Goal: Task Accomplishment & Management: Manage account settings

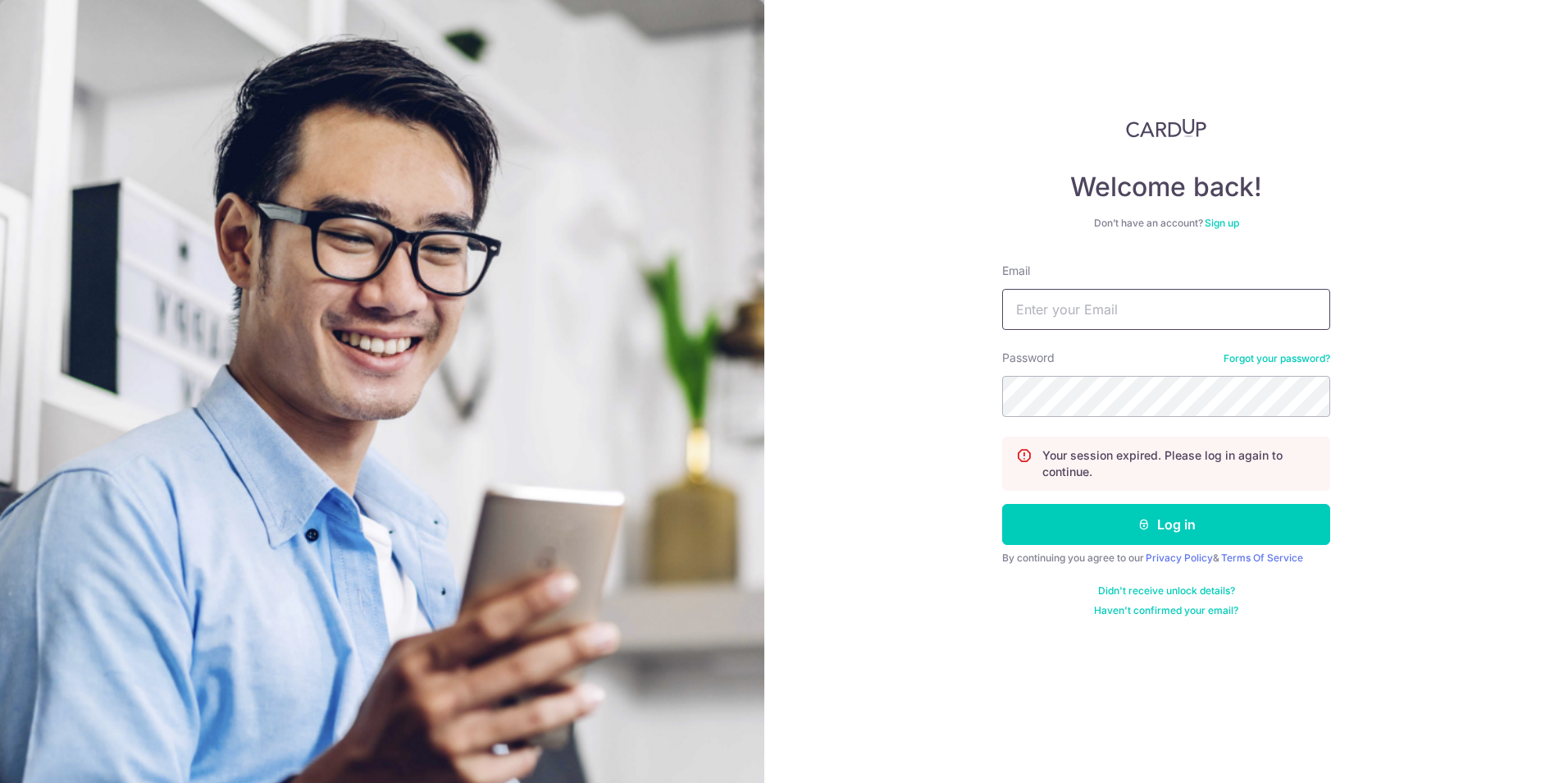
click at [1186, 311] on input "Email" at bounding box center [1166, 309] width 328 height 41
type input "[PERSON_NAME][EMAIL_ADDRESS][PERSON_NAME][DOMAIN_NAME]"
click at [1002, 504] on button "Log in" at bounding box center [1166, 524] width 328 height 41
click at [1171, 417] on form "Email Password Forgot your password? Sorry, the email and password combination …" at bounding box center [1166, 440] width 328 height 354
click at [1149, 320] on input "Email" at bounding box center [1166, 309] width 328 height 41
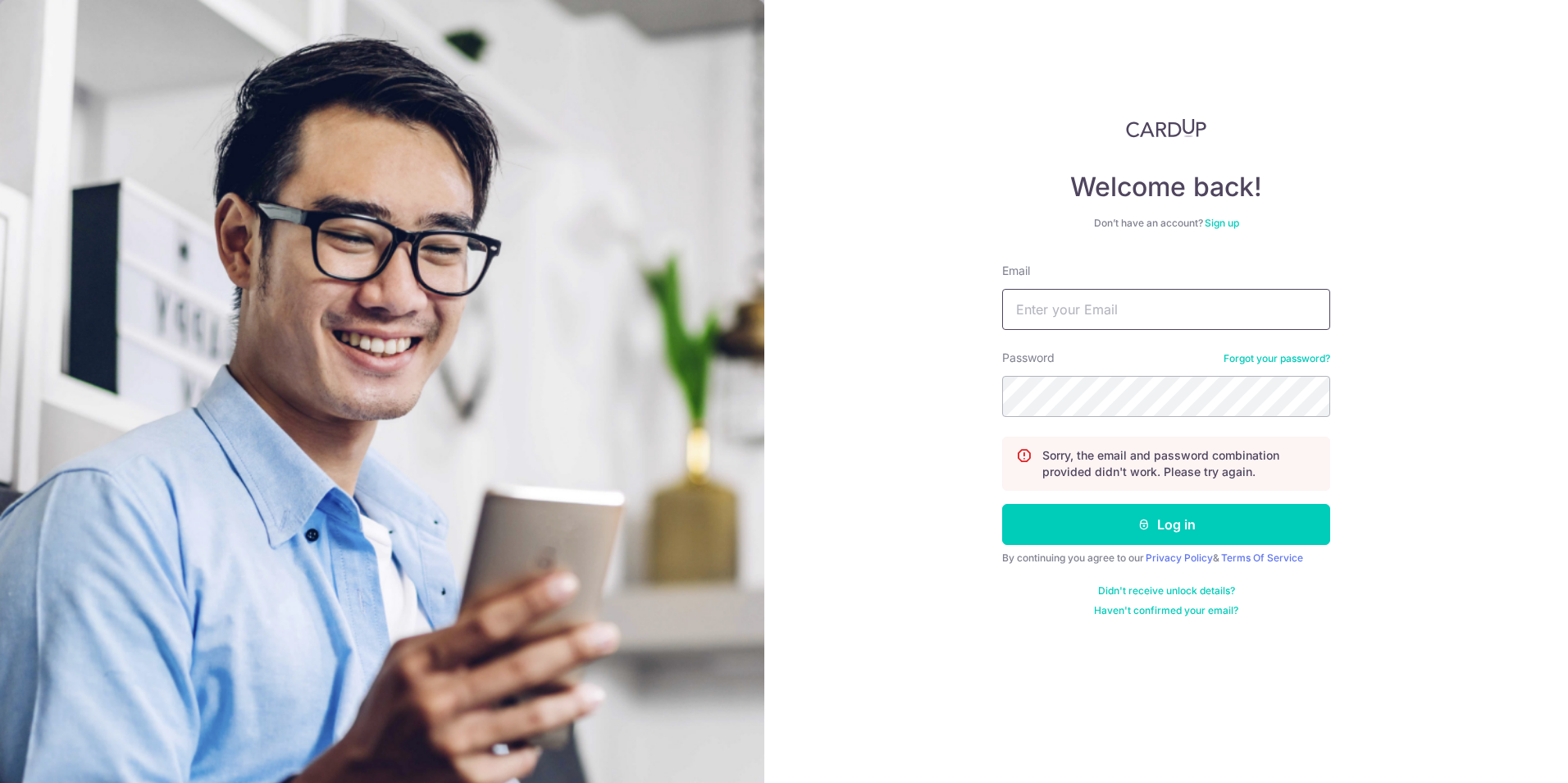
type input "[PERSON_NAME][EMAIL_ADDRESS][PERSON_NAME][DOMAIN_NAME]"
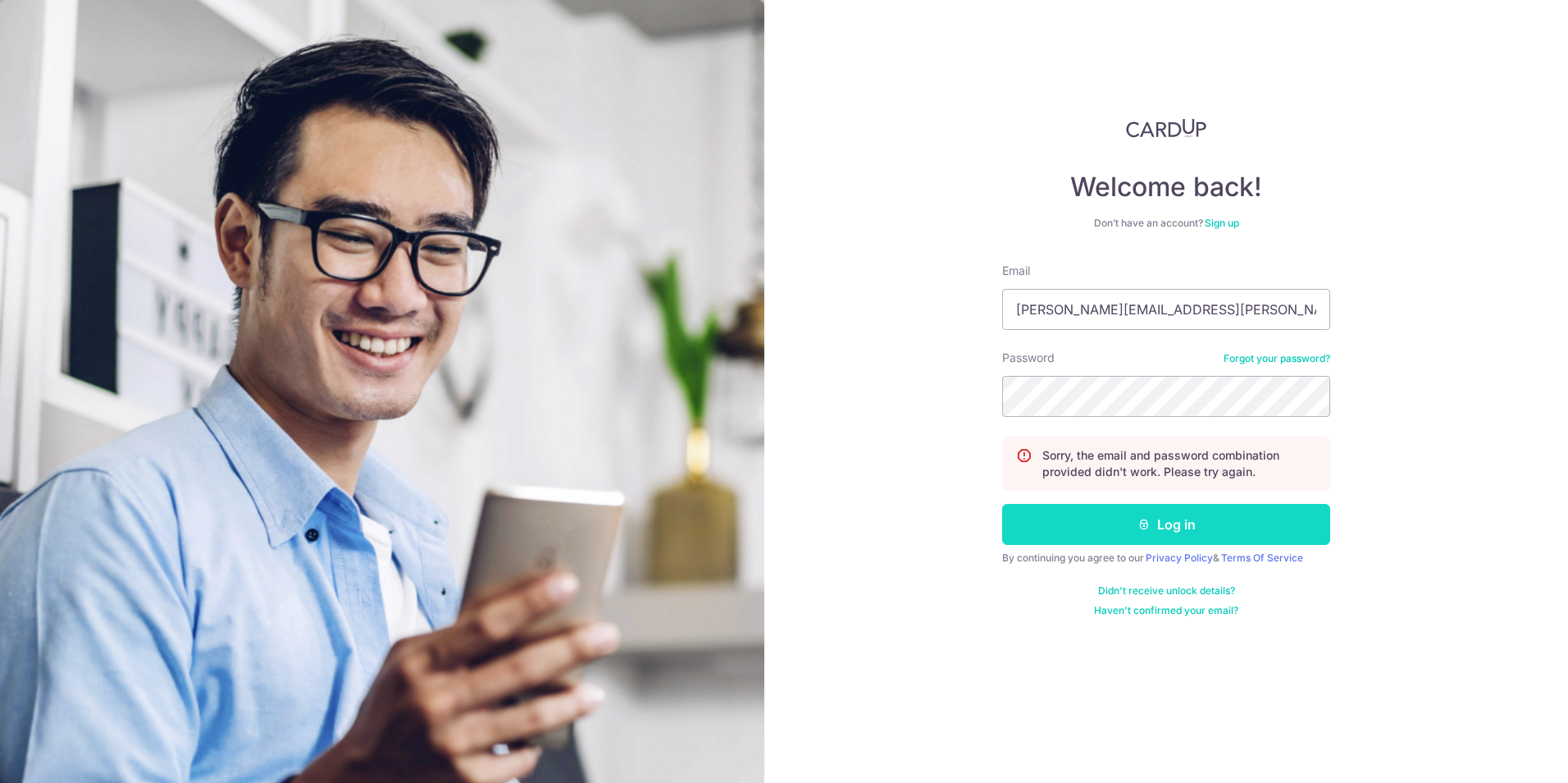
click at [1159, 535] on button "Log in" at bounding box center [1166, 524] width 328 height 41
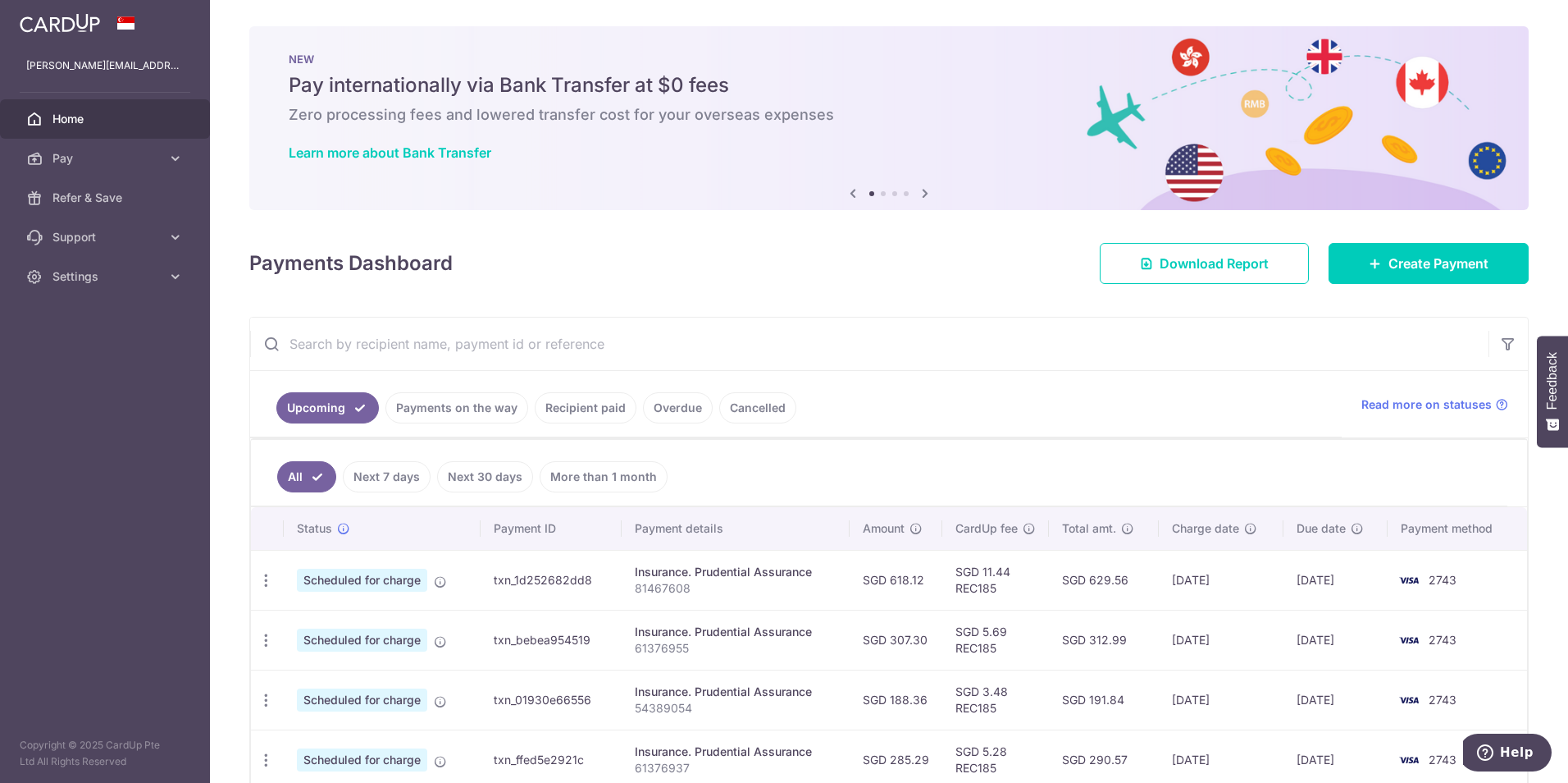
click at [628, 348] on input "text" at bounding box center [870, 343] width 1239 height 53
type input "o"
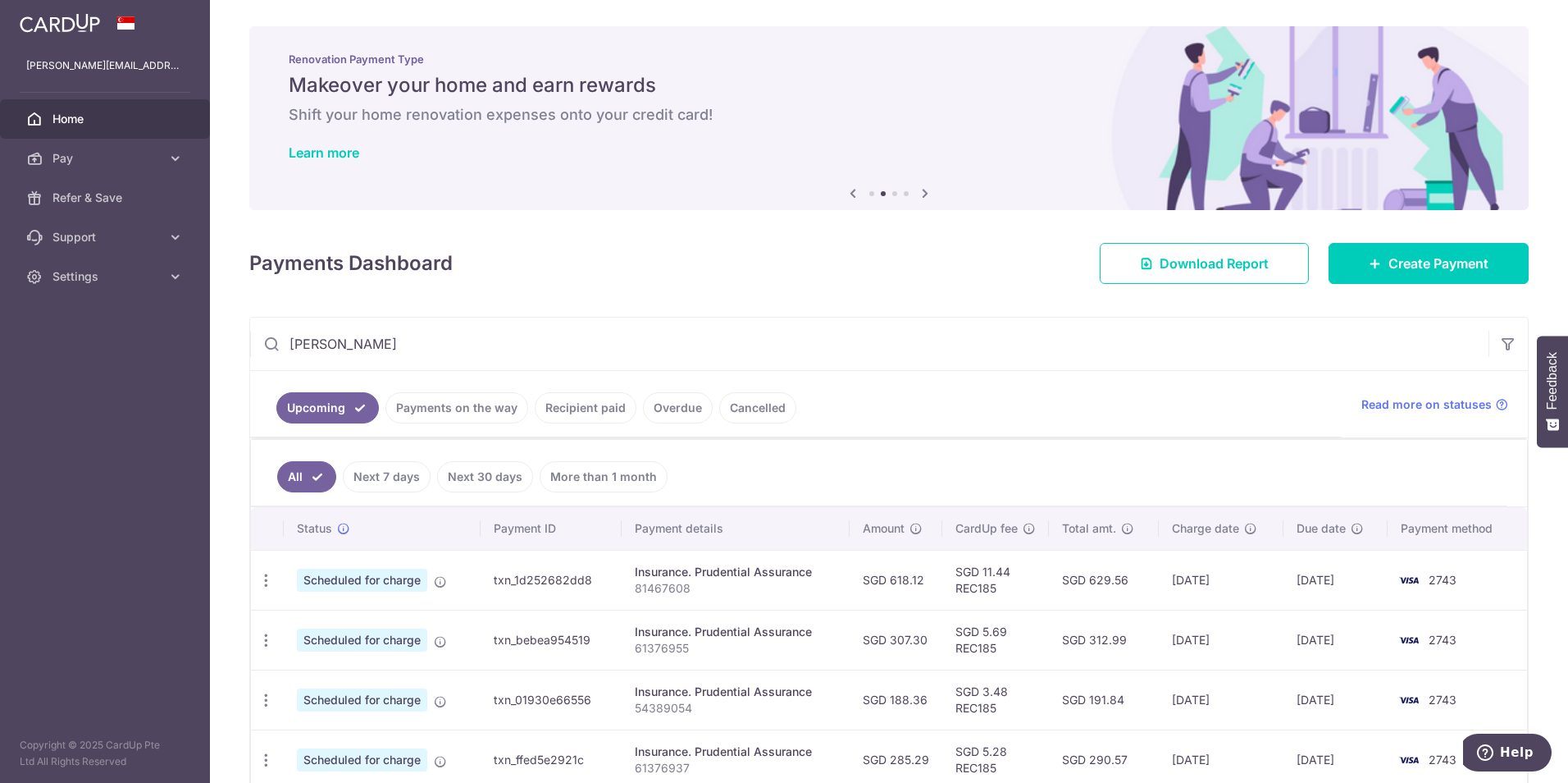
type input "pruden"
click at [583, 478] on link "More than 1 month" at bounding box center [604, 477] width 128 height 31
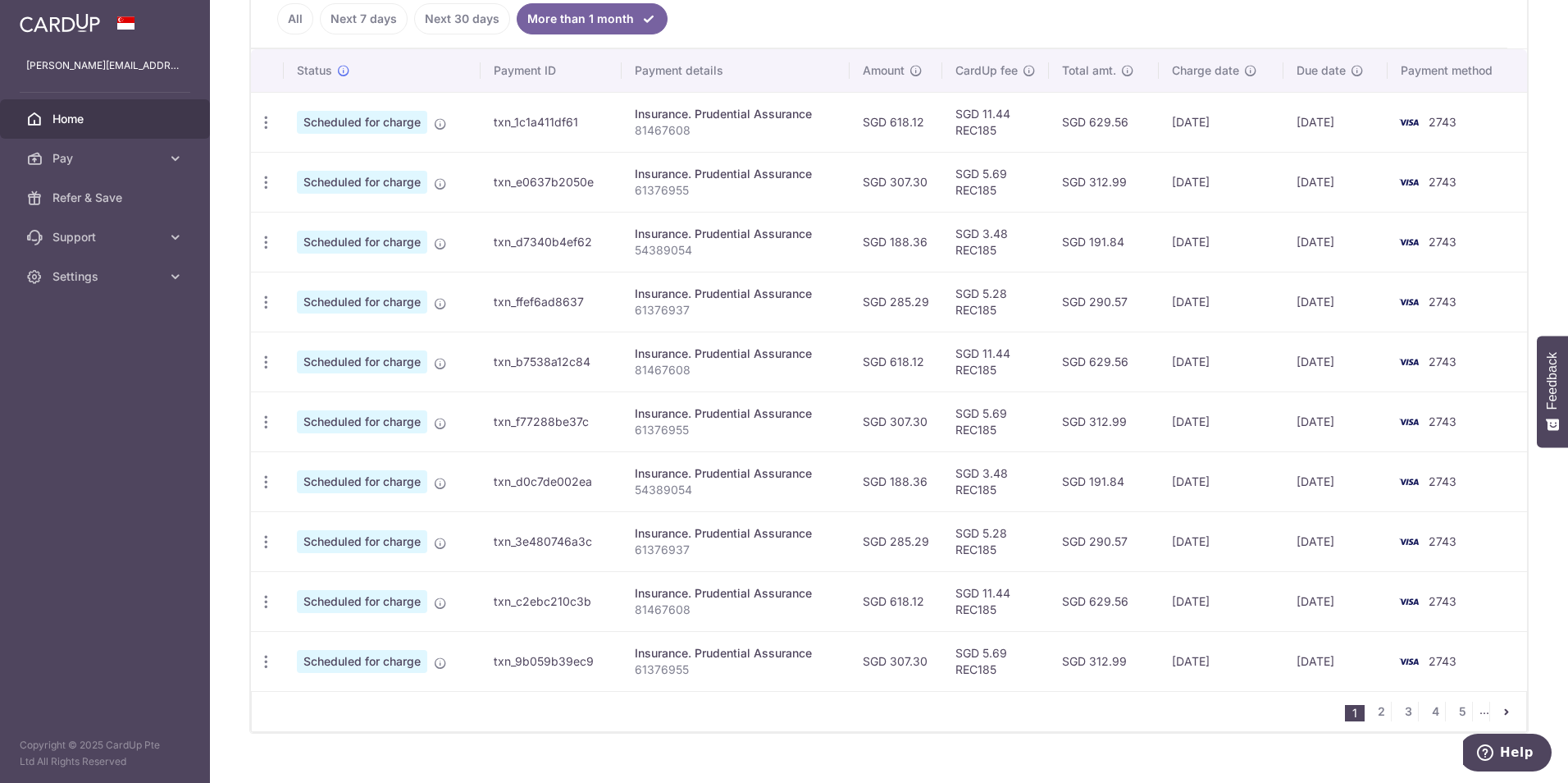
scroll to position [486, 0]
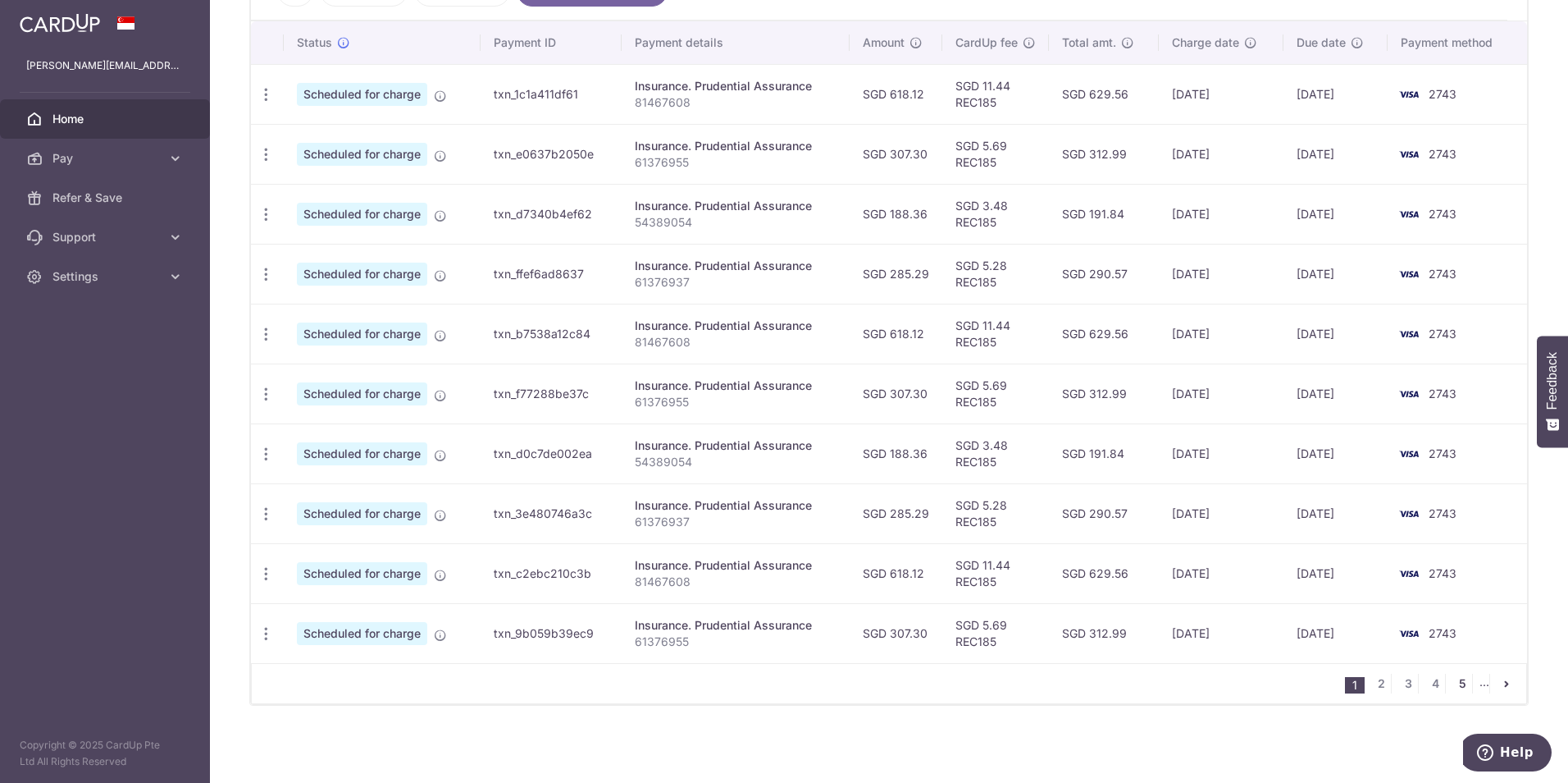
click at [1452, 687] on link "5" at bounding box center [1462, 683] width 20 height 20
drag, startPoint x: 716, startPoint y: 403, endPoint x: 625, endPoint y: 406, distance: 91.0
click at [625, 406] on td "Insurance. Prudential Assurance 54389054" at bounding box center [737, 393] width 227 height 60
drag, startPoint x: 1008, startPoint y: 397, endPoint x: 952, endPoint y: 394, distance: 56.1
click at [952, 394] on td "SGD 4.90" at bounding box center [996, 393] width 106 height 60
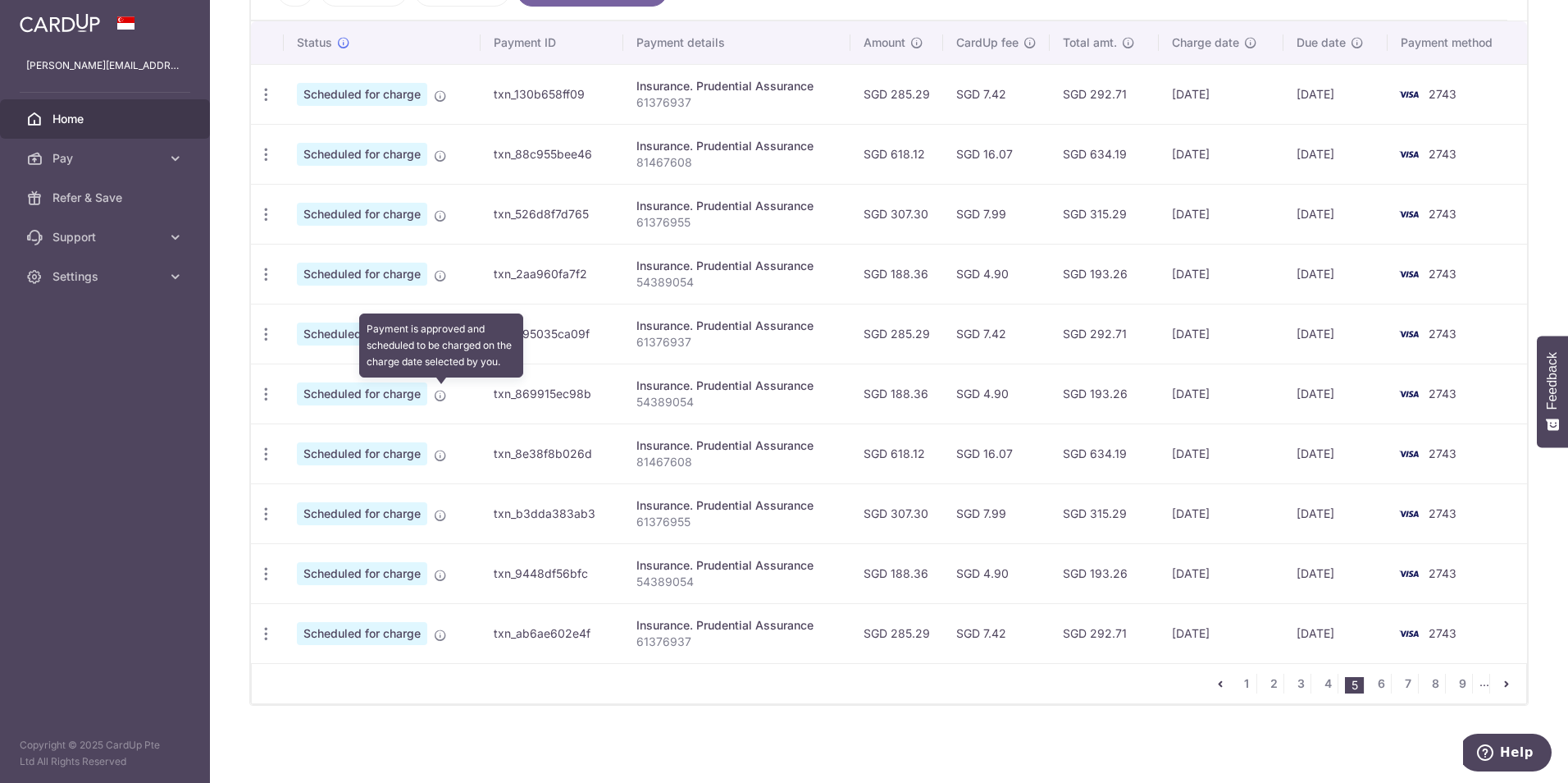
click at [439, 392] on icon at bounding box center [440, 395] width 13 height 13
click at [259, 401] on icon "button" at bounding box center [266, 394] width 17 height 17
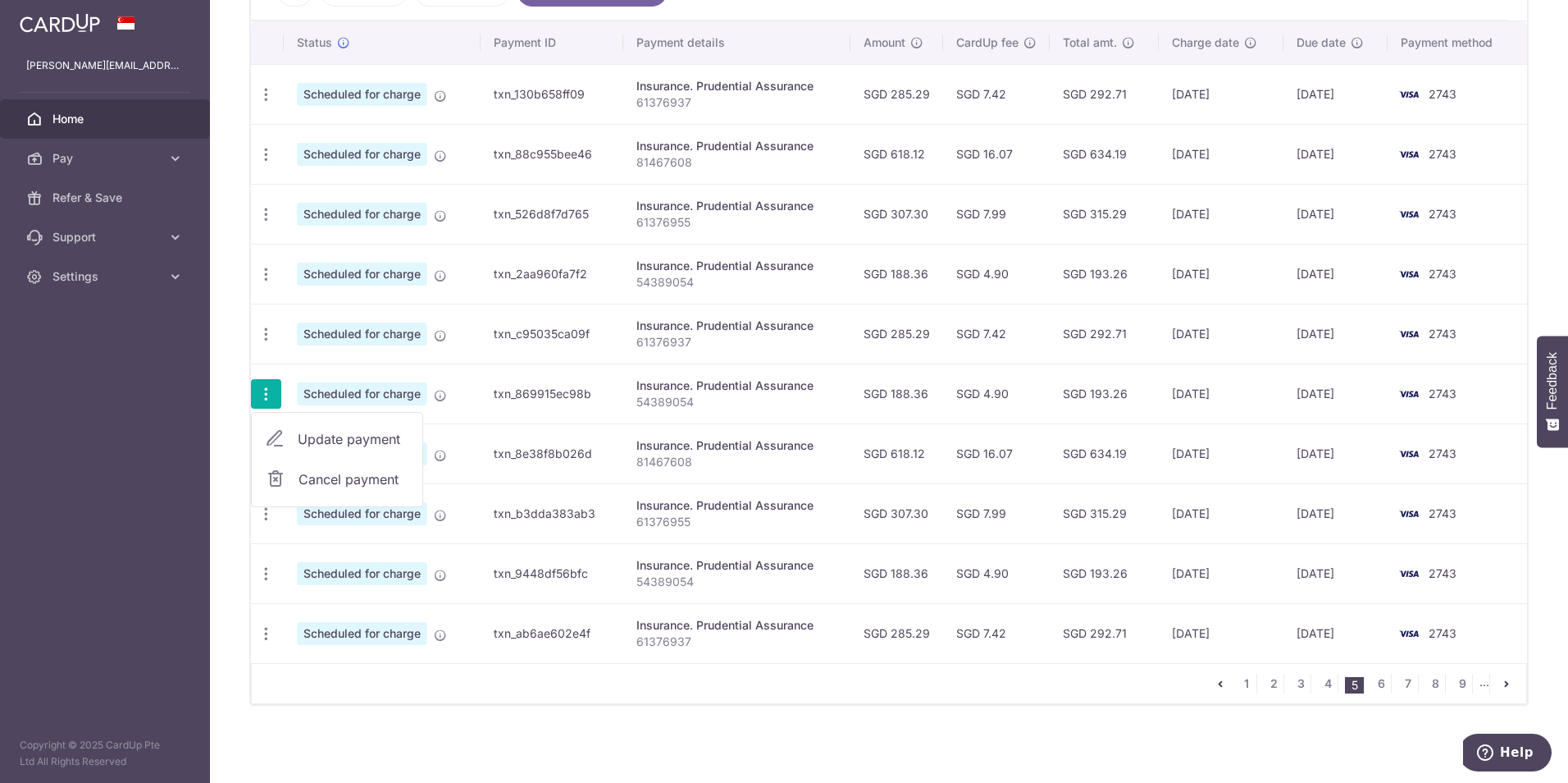
click at [352, 479] on span "Cancel payment" at bounding box center [353, 479] width 110 height 20
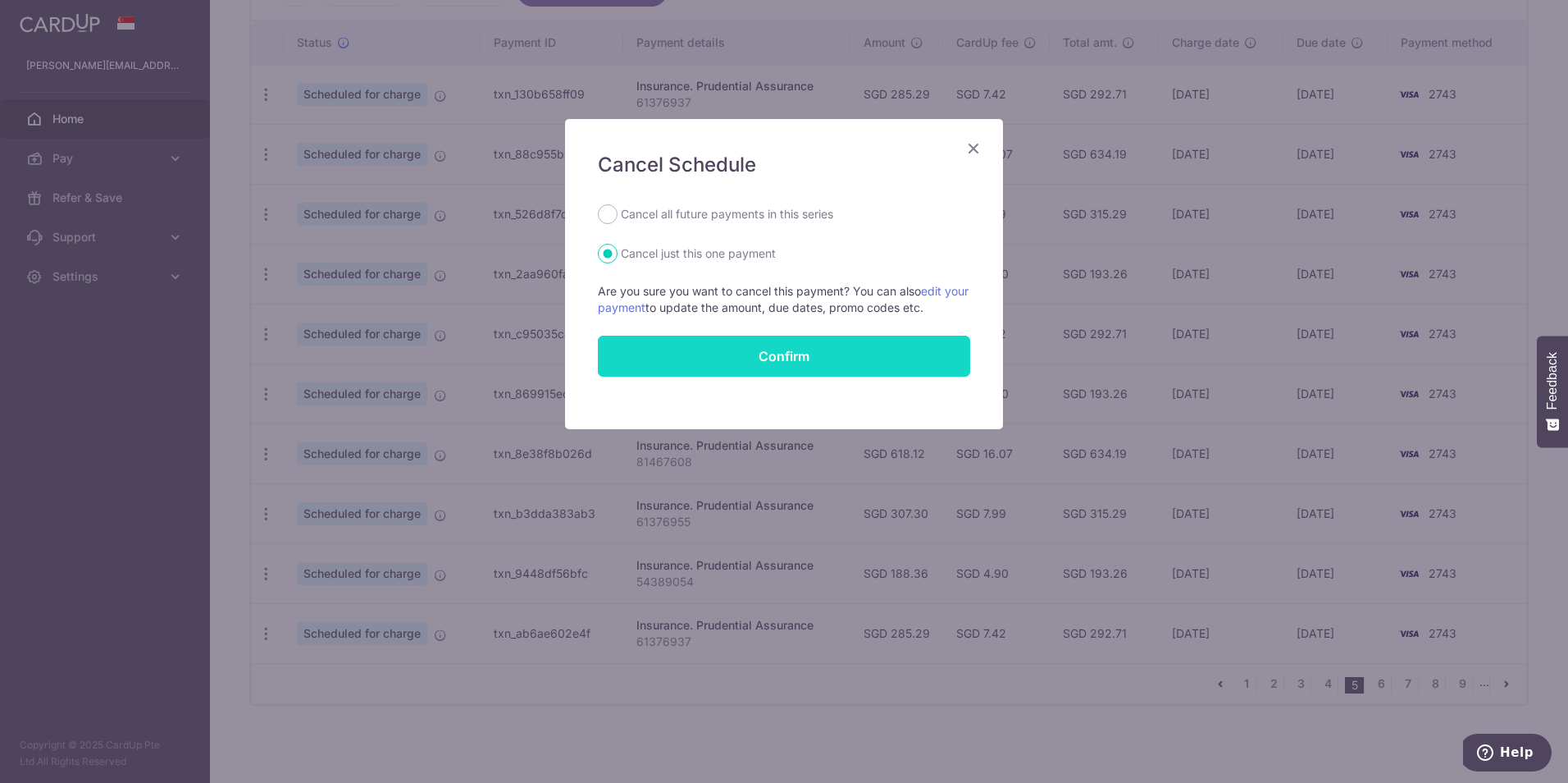
click at [812, 360] on button "Confirm" at bounding box center [784, 355] width 372 height 41
